Goal: Information Seeking & Learning: Learn about a topic

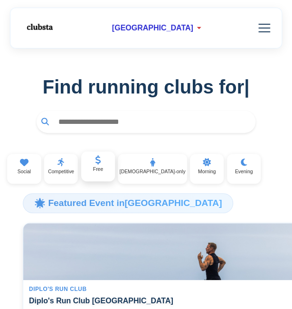
click at [101, 169] on p "Free" at bounding box center [98, 169] width 10 height 5
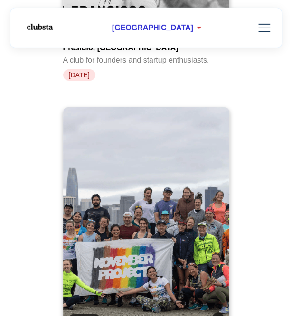
scroll to position [4233, 0]
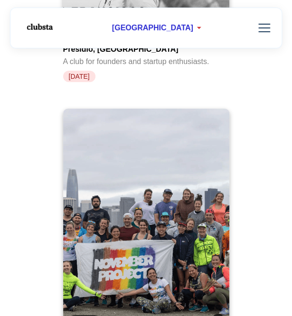
click at [168, 189] on video at bounding box center [146, 222] width 166 height 226
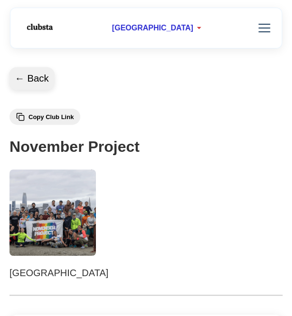
click at [35, 76] on button "← Back" at bounding box center [32, 78] width 46 height 23
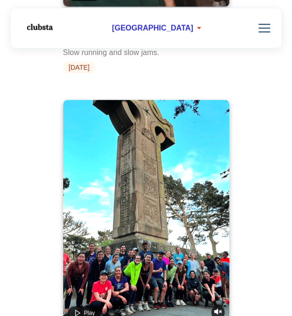
scroll to position [2055, 0]
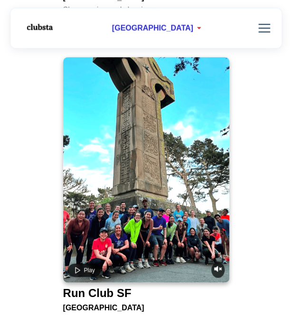
click at [178, 173] on video at bounding box center [146, 170] width 166 height 226
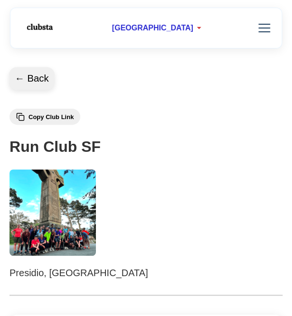
click at [29, 77] on button "← Back" at bounding box center [32, 78] width 46 height 23
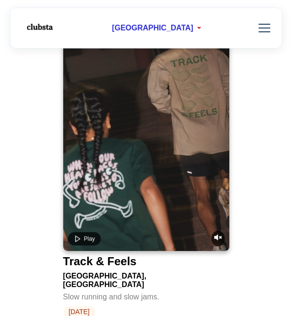
scroll to position [1740, 0]
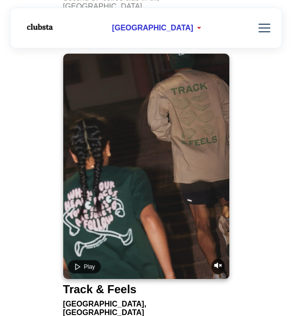
click at [105, 139] on video at bounding box center [146, 167] width 166 height 226
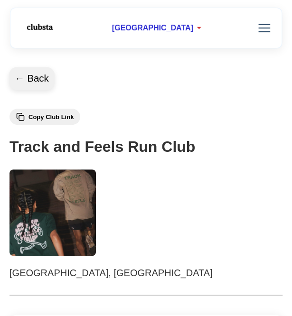
click at [33, 79] on button "← Back" at bounding box center [32, 78] width 46 height 23
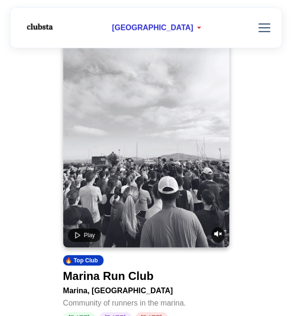
scroll to position [458, 0]
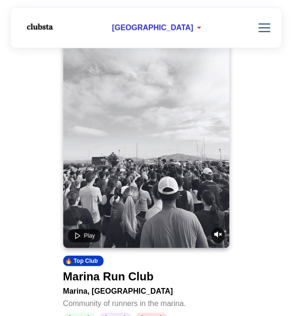
click at [144, 150] on video at bounding box center [146, 136] width 166 height 226
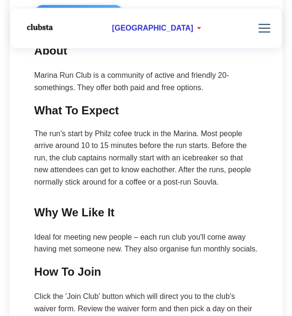
scroll to position [336, 0]
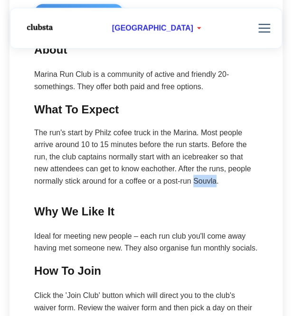
drag, startPoint x: 215, startPoint y: 182, endPoint x: 193, endPoint y: 182, distance: 21.4
click at [193, 182] on p "The run's start by Philz cofee truck in the Marina. Most people arrive around 1…" at bounding box center [146, 156] width 224 height 61
copy p "Souvla"
click at [194, 194] on main "Join Club About Marina Run Club is a community of active and friendly 20-someth…" at bounding box center [146, 205] width 243 height 422
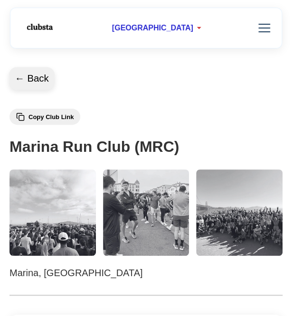
click at [37, 80] on button "← Back" at bounding box center [32, 78] width 46 height 23
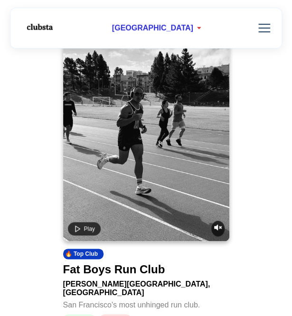
scroll to position [128, 0]
click at [119, 163] on video at bounding box center [146, 129] width 166 height 226
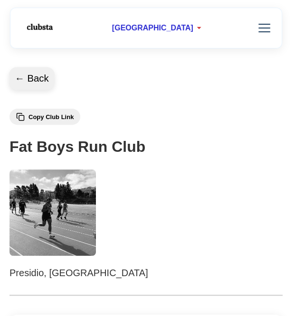
click at [34, 77] on button "← Back" at bounding box center [32, 78] width 46 height 23
